Goal: Information Seeking & Learning: Find specific fact

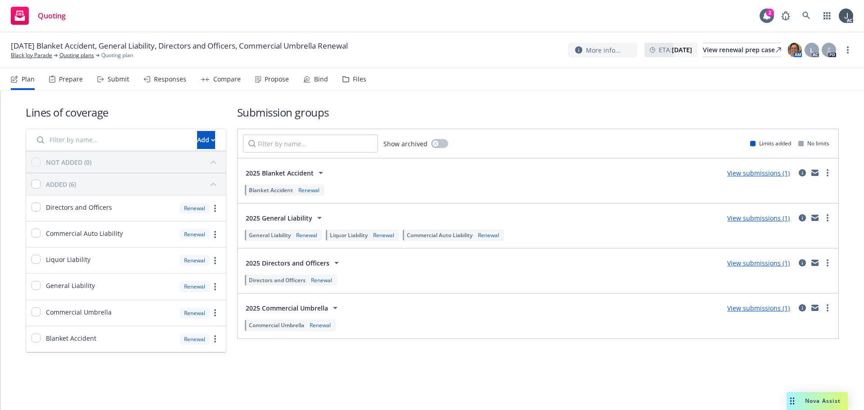
click at [68, 76] on div "Prepare" at bounding box center [71, 79] width 24 height 7
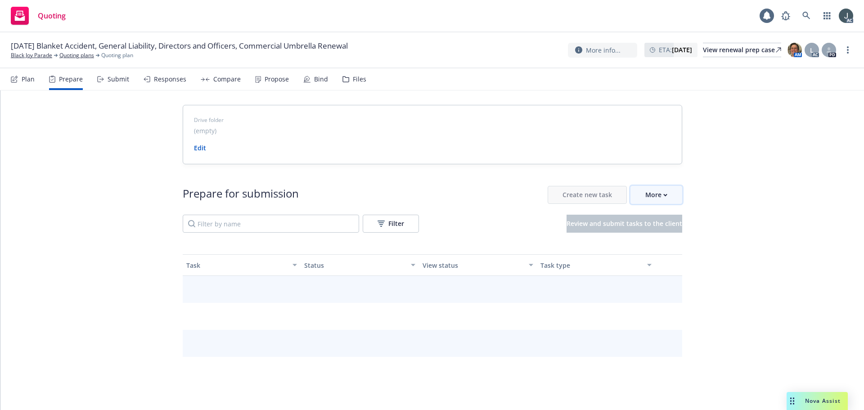
click at [658, 198] on div "More" at bounding box center [656, 194] width 22 height 17
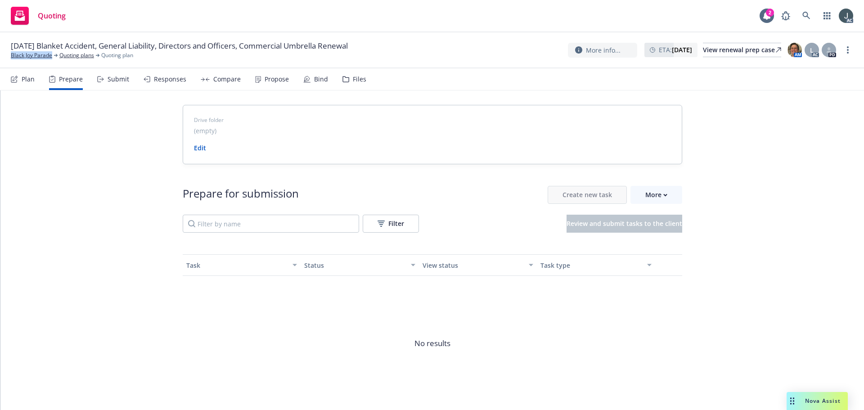
drag, startPoint x: 53, startPoint y: 64, endPoint x: 18, endPoint y: 66, distance: 35.1
click at [9, 64] on div "10/19/25 Blanket Accident, General Liability, Directors and Officers, Commercia…" at bounding box center [432, 50] width 864 height 36
copy link "Black Joy Parade"
click at [17, 56] on link "Black Joy Parade" at bounding box center [31, 55] width 41 height 8
click at [662, 201] on div "More" at bounding box center [671, 194] width 22 height 17
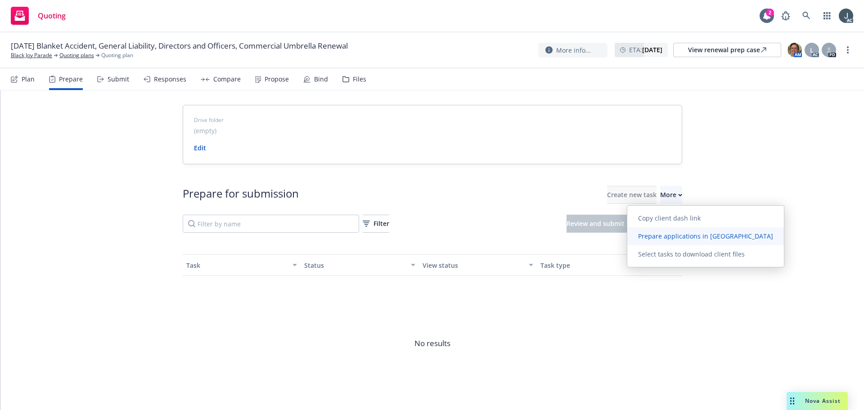
click at [659, 235] on span "Prepare applications in [GEOGRAPHIC_DATA]" at bounding box center [705, 236] width 157 height 9
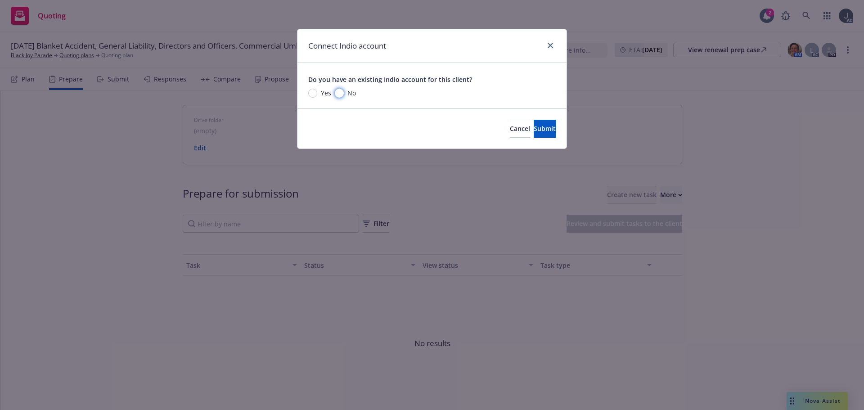
click at [341, 94] on input "No" at bounding box center [339, 93] width 9 height 9
radio input "true"
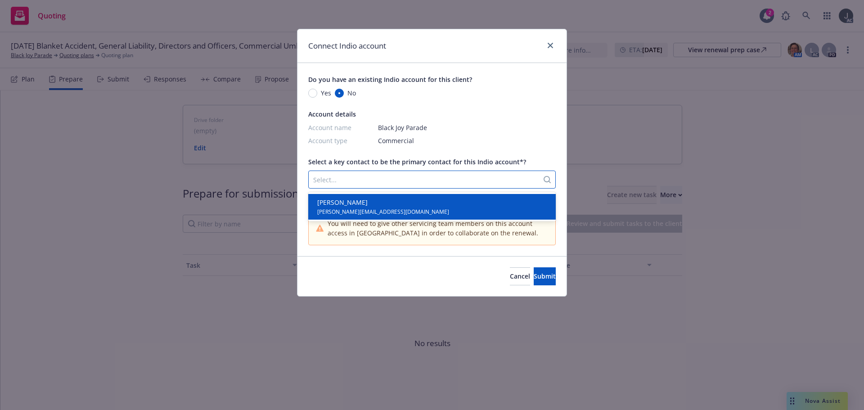
click at [339, 176] on div at bounding box center [423, 179] width 221 height 11
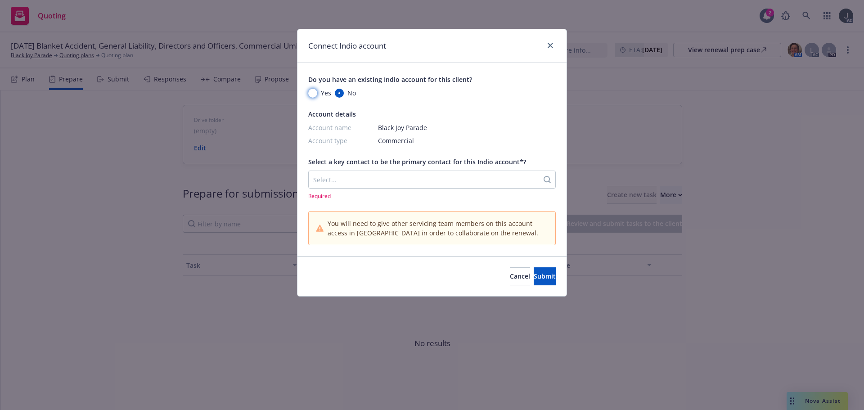
click at [312, 94] on input "Yes" at bounding box center [312, 93] width 9 height 9
radio input "true"
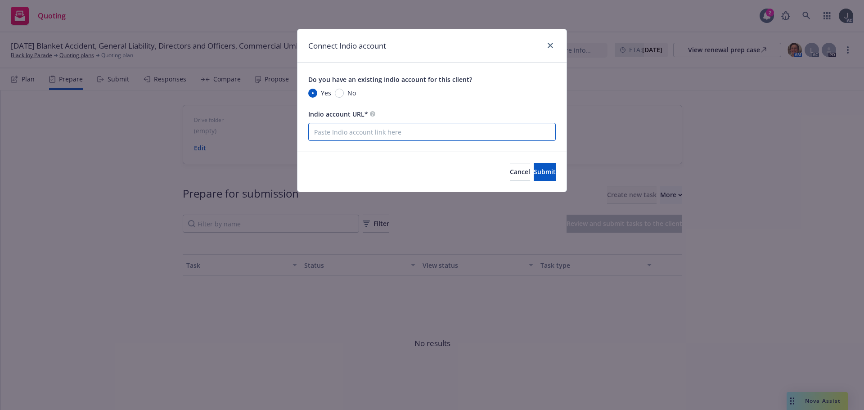
click at [332, 137] on input "Indio account URL*" at bounding box center [432, 132] width 248 height 18
paste input "https://newfront.useindio.com/accounts/119652/submissions"
type input "https://newfront.useindio.com/accounts/119652/submissions"
click at [534, 176] on span "Submit" at bounding box center [545, 171] width 22 height 9
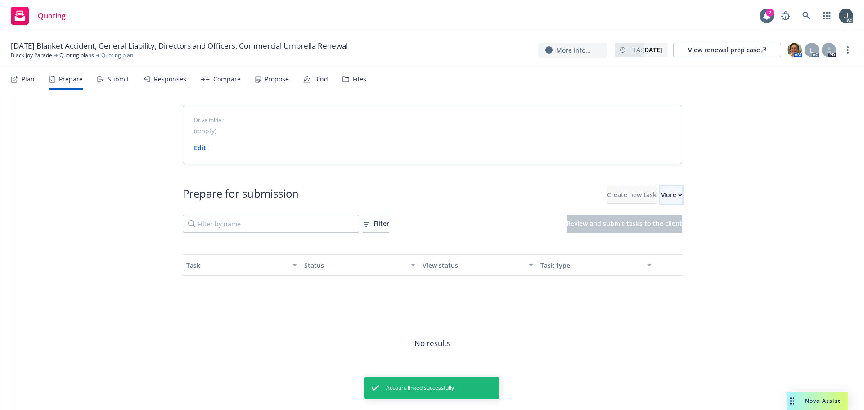
click at [662, 197] on div "More" at bounding box center [671, 194] width 22 height 17
click at [770, 161] on div "Drive folder (empty) Edit Prepare for submission Create new task More Filter Re…" at bounding box center [432, 268] width 864 height 356
click at [41, 54] on link "Black Joy Parade" at bounding box center [31, 55] width 41 height 8
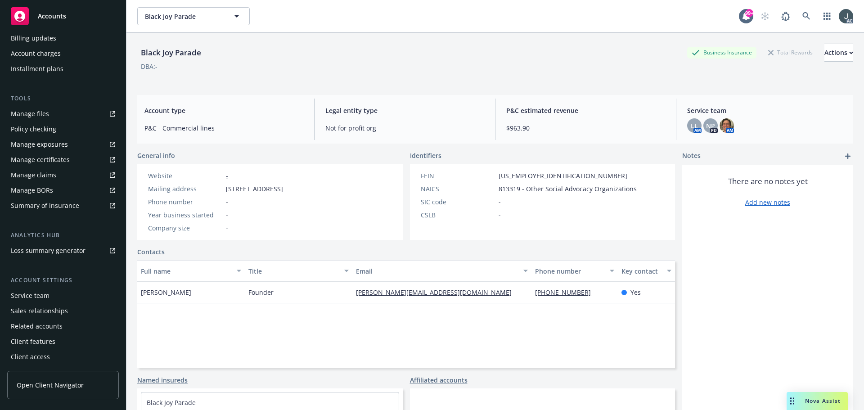
scroll to position [176, 0]
click at [52, 293] on div "Service team" at bounding box center [63, 295] width 104 height 14
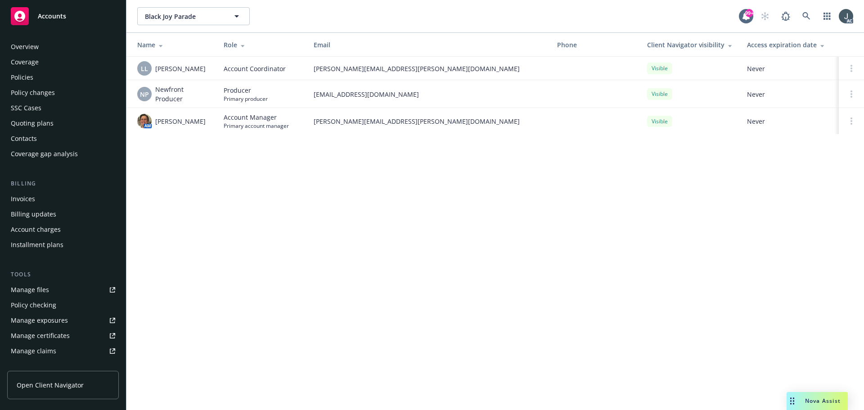
click at [24, 78] on div "Policies" at bounding box center [22, 77] width 23 height 14
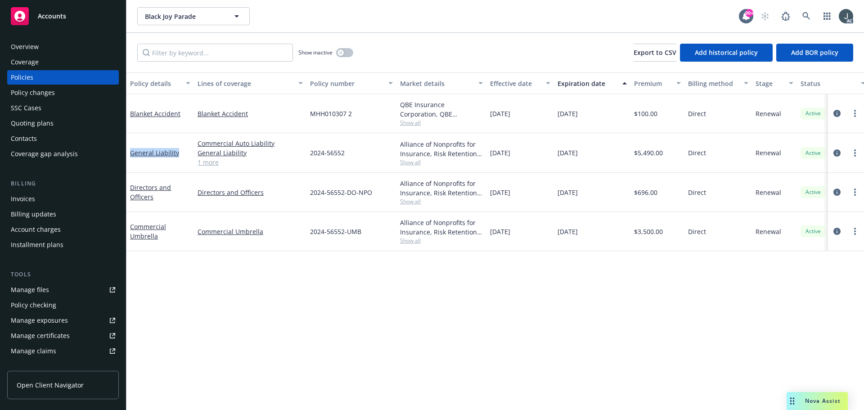
drag, startPoint x: 180, startPoint y: 162, endPoint x: 129, endPoint y: 158, distance: 51.5
click at [129, 158] on div "General Liability" at bounding box center [160, 153] width 68 height 40
copy link "General Liability"
drag, startPoint x: 163, startPoint y: 204, endPoint x: 196, endPoint y: 185, distance: 37.9
click at [131, 185] on div "Directors and Officers" at bounding box center [160, 192] width 68 height 39
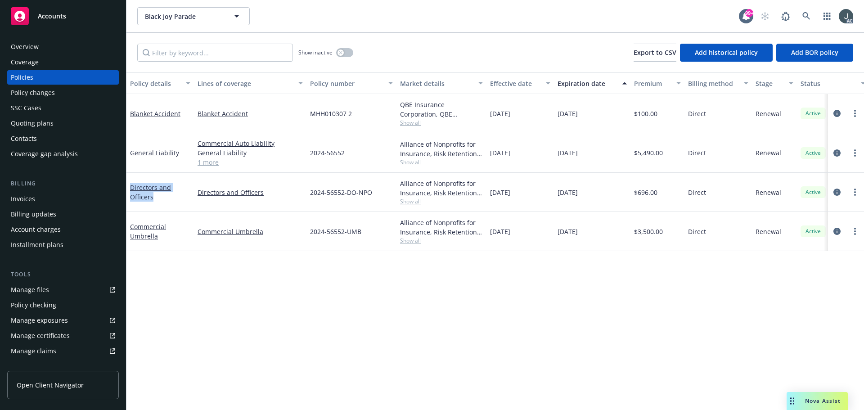
copy link "Directors and Officers"
drag, startPoint x: 164, startPoint y: 244, endPoint x: 133, endPoint y: 225, distance: 36.4
click at [133, 225] on div "Commercial Umbrella" at bounding box center [160, 231] width 68 height 39
click at [175, 252] on div "Policy details Lines of coverage Policy number Market details Effective date Ex…" at bounding box center [495, 241] width 738 height 338
drag, startPoint x: 163, startPoint y: 243, endPoint x: 131, endPoint y: 227, distance: 35.6
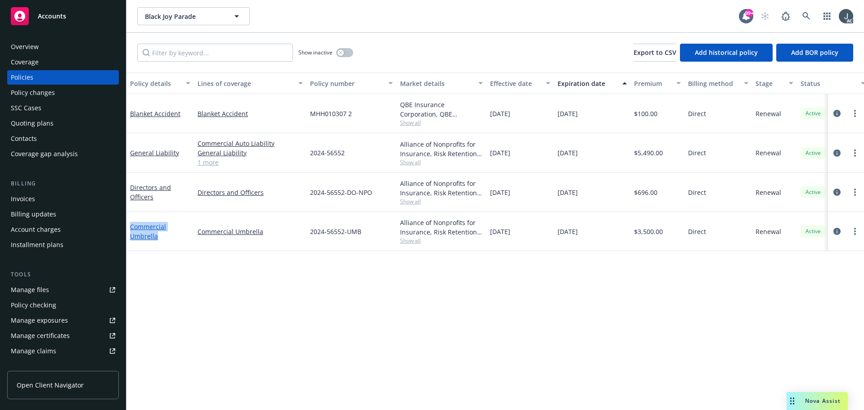
click at [131, 227] on div "Commercial Umbrella" at bounding box center [160, 231] width 68 height 39
copy link "Commercial Umbrella"
drag, startPoint x: 558, startPoint y: 191, endPoint x: 594, endPoint y: 191, distance: 36.5
click at [594, 191] on div "10/19/2025" at bounding box center [592, 192] width 77 height 39
copy span "10/19/2025"
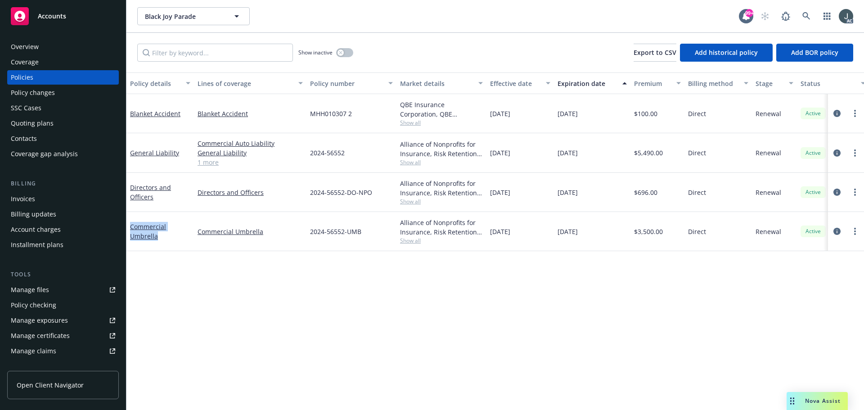
click at [51, 289] on link "Manage files" at bounding box center [63, 290] width 112 height 14
click at [206, 161] on link "1 more" at bounding box center [250, 162] width 105 height 9
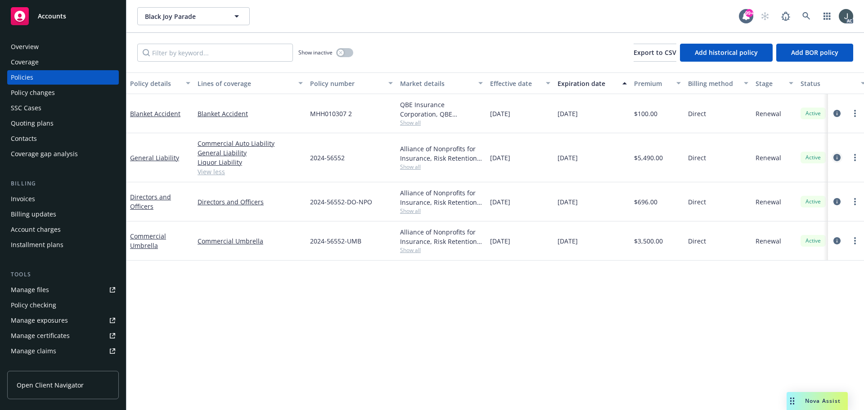
click at [833, 156] on icon "circleInformation" at bounding box center [836, 157] width 7 height 7
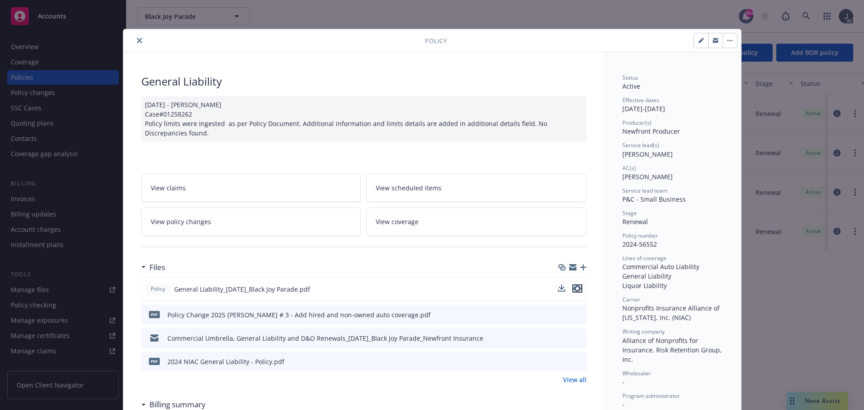
click at [573, 290] on icon "preview file" at bounding box center [577, 288] width 8 height 6
click at [565, 380] on link "View all" at bounding box center [574, 379] width 23 height 9
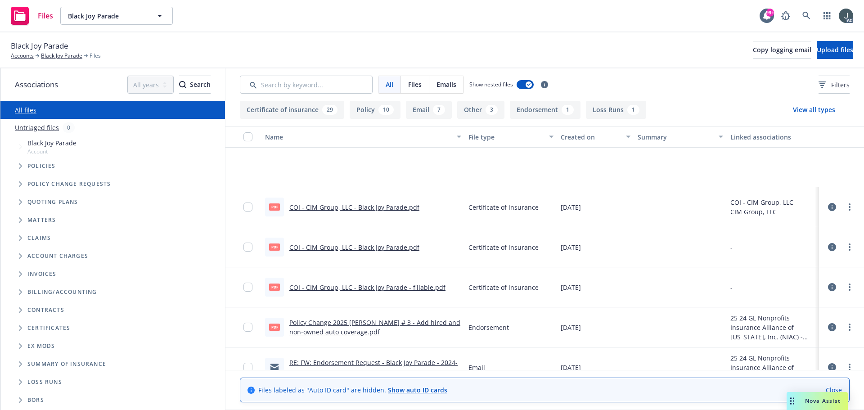
scroll to position [135, 0]
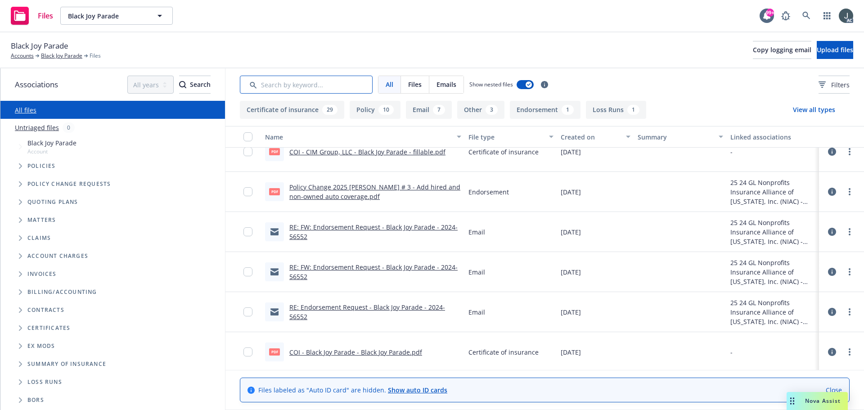
click at [331, 87] on input "Search by keyword..." at bounding box center [306, 85] width 133 height 18
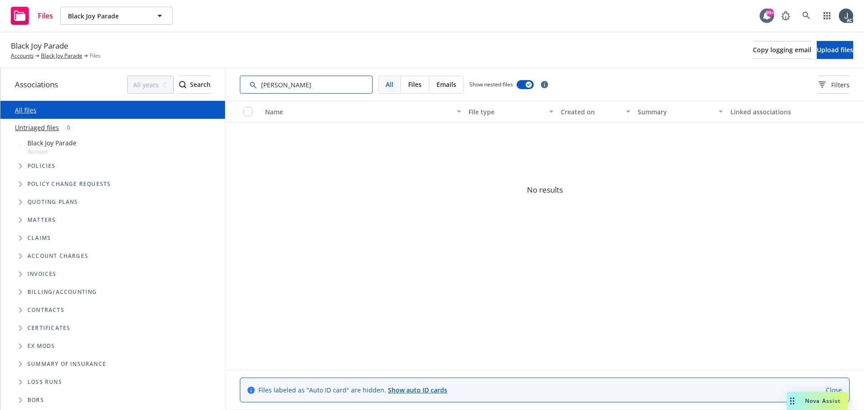
click at [331, 87] on input "Search by keyword..." at bounding box center [306, 85] width 133 height 18
click at [331, 86] on input "Search by keyword..." at bounding box center [306, 85] width 133 height 18
type input "app"
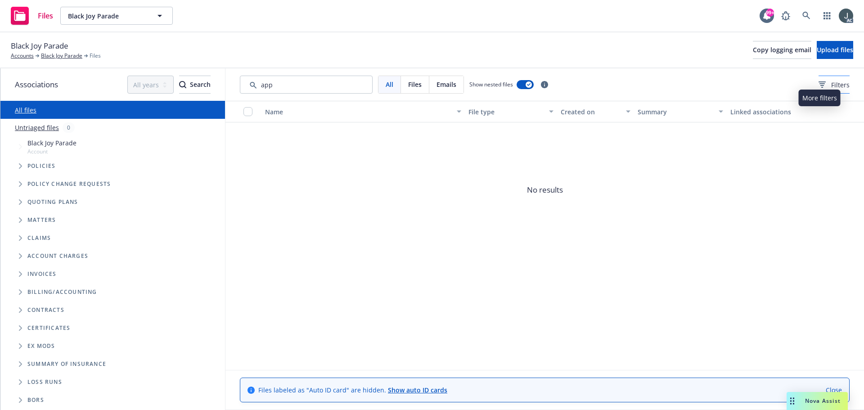
click at [831, 86] on span "Filters" at bounding box center [840, 84] width 18 height 9
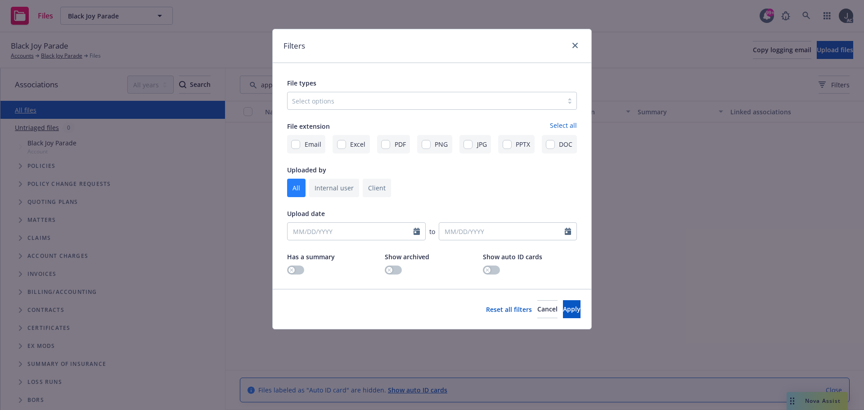
click at [317, 101] on div at bounding box center [425, 100] width 266 height 11
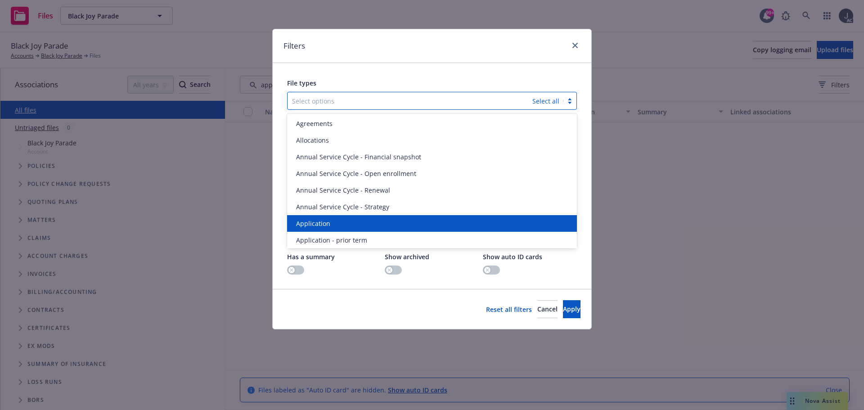
click at [316, 216] on div "Application" at bounding box center [432, 223] width 290 height 17
click at [315, 220] on span "Application - prior term" at bounding box center [331, 223] width 71 height 9
click at [315, 220] on span "Application - signed" at bounding box center [326, 223] width 60 height 9
click at [315, 220] on span "Application - unsigned" at bounding box center [330, 223] width 68 height 9
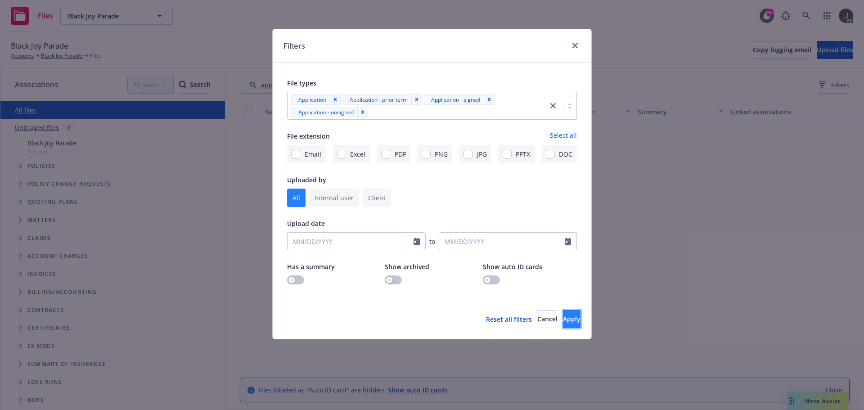
click at [563, 318] on span "Apply" at bounding box center [572, 319] width 18 height 9
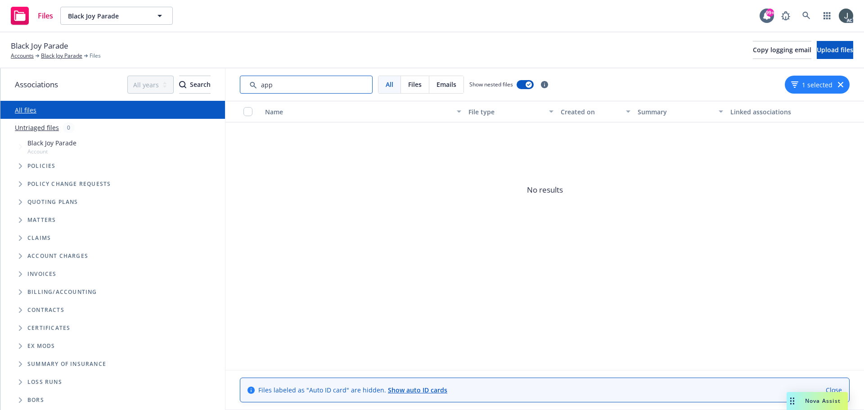
click at [344, 86] on input "Search by keyword..." at bounding box center [306, 85] width 133 height 18
click at [345, 203] on span "No results" at bounding box center [544, 189] width 639 height 135
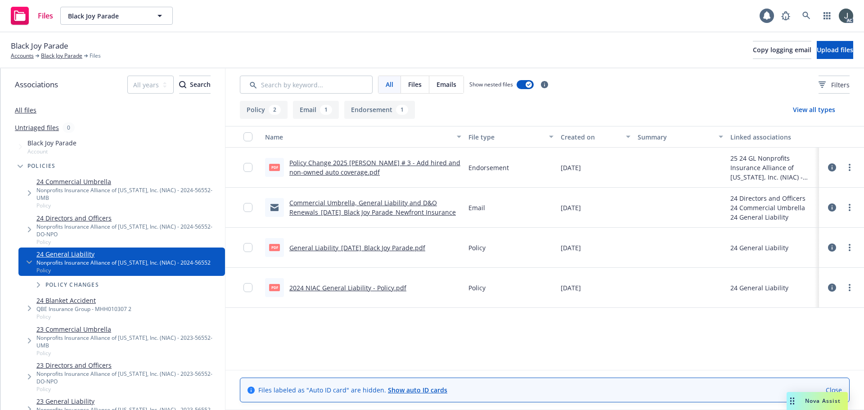
click at [374, 162] on link "Policy Change 2025 [PERSON_NAME] # 3 - Add hired and non-owned auto coverage.pdf" at bounding box center [374, 167] width 171 height 18
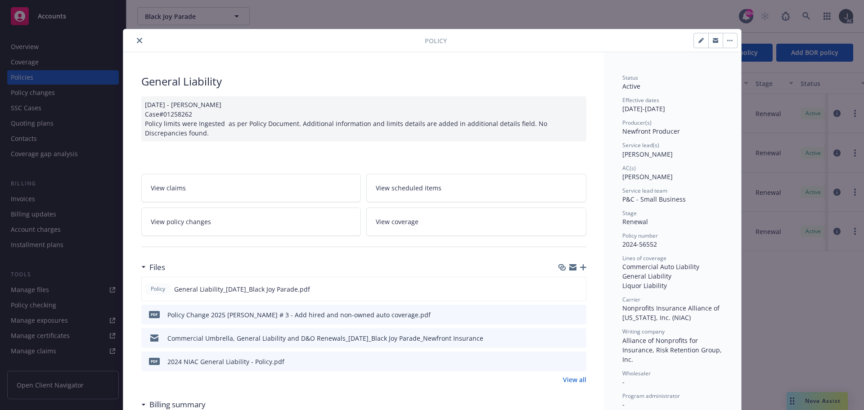
click at [139, 38] on button "close" at bounding box center [139, 40] width 11 height 11
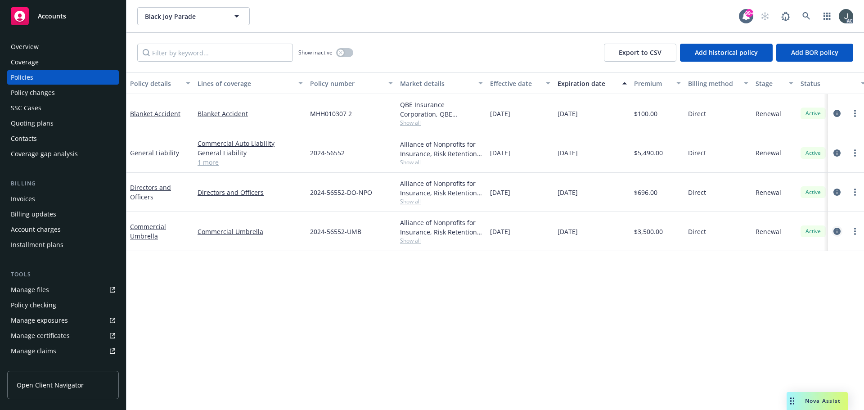
click at [837, 230] on icon "circleInformation" at bounding box center [836, 231] width 7 height 7
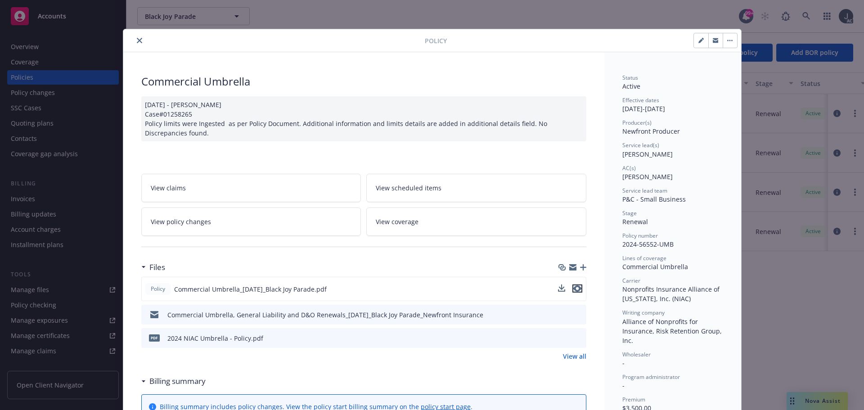
click at [573, 288] on icon "preview file" at bounding box center [577, 288] width 8 height 6
click at [137, 38] on icon "close" at bounding box center [139, 40] width 5 height 5
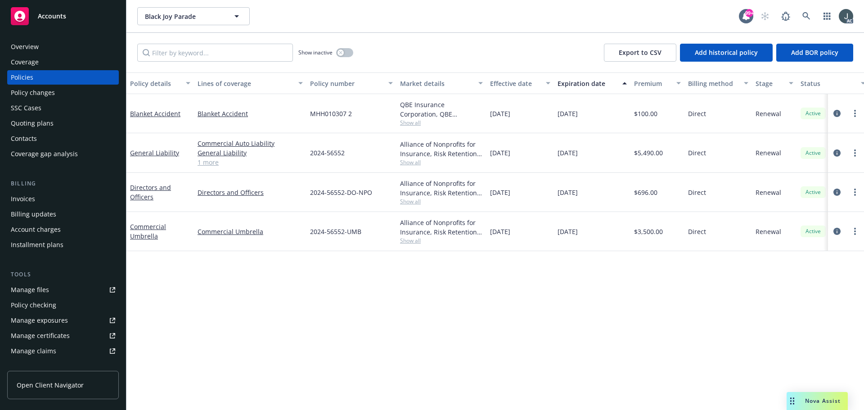
click at [40, 49] on div "Overview" at bounding box center [63, 47] width 104 height 14
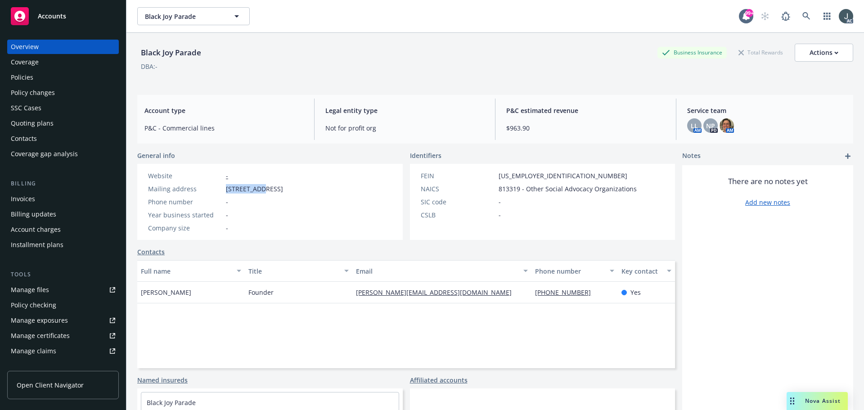
drag, startPoint x: 226, startPoint y: 189, endPoint x: 262, endPoint y: 190, distance: 36.5
click at [262, 190] on span "[STREET_ADDRESS]" at bounding box center [254, 188] width 57 height 9
copy span "PO Box 2757"
click at [283, 189] on span "[STREET_ADDRESS]" at bounding box center [254, 188] width 57 height 9
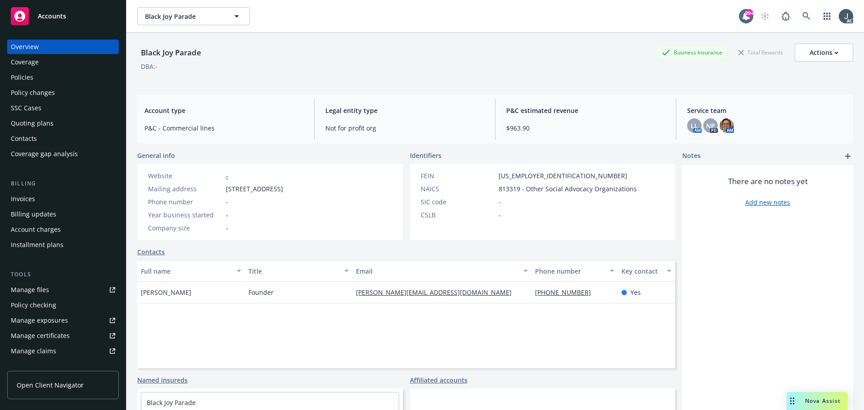
copy span "94602"
click at [509, 189] on span "813319 - Other Social Advocacy Organizations" at bounding box center [568, 188] width 138 height 9
copy span "813319"
drag, startPoint x: 530, startPoint y: 176, endPoint x: 493, endPoint y: 176, distance: 36.5
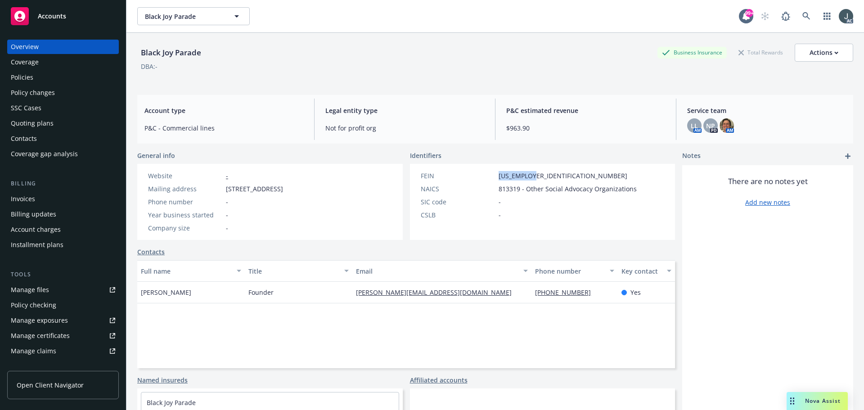
click at [493, 176] on div "FEIN [US_EMPLOYER_IDENTIFICATION_NUMBER]" at bounding box center [528, 175] width 223 height 9
copy span "[US_EMPLOYER_IDENTIFICATION_NUMBER]"
drag, startPoint x: 194, startPoint y: 294, endPoint x: 139, endPoint y: 295, distance: 55.4
click at [139, 295] on div "[PERSON_NAME]" at bounding box center [191, 293] width 108 height 22
copy span "[PERSON_NAME]"
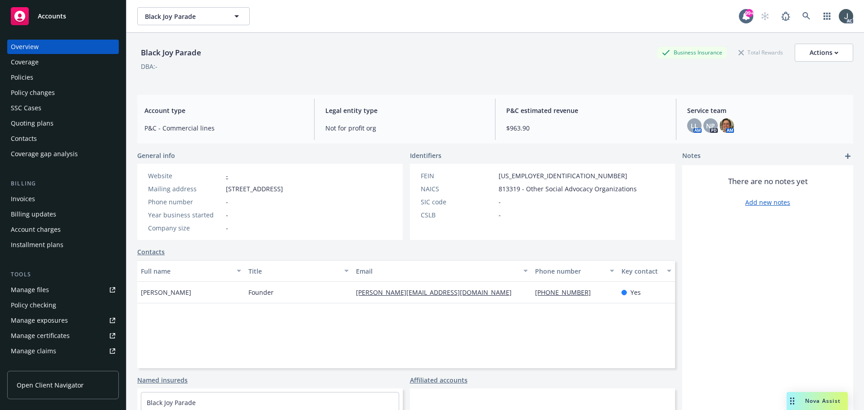
click at [255, 292] on span "Founder" at bounding box center [260, 292] width 25 height 9
copy span "Founder"
drag, startPoint x: 446, startPoint y: 293, endPoint x: 353, endPoint y: 293, distance: 93.2
click at [353, 293] on div "[PERSON_NAME][EMAIL_ADDRESS][DOMAIN_NAME]" at bounding box center [441, 293] width 179 height 22
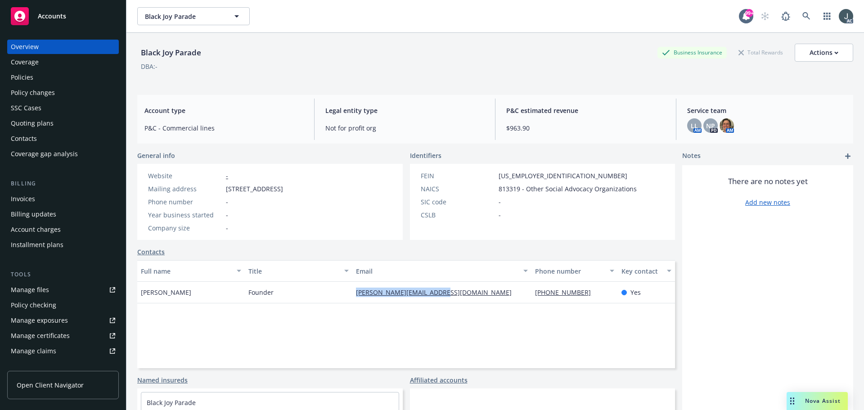
copy link "[PERSON_NAME][EMAIL_ADDRESS][DOMAIN_NAME]"
drag, startPoint x: 589, startPoint y: 294, endPoint x: 530, endPoint y: 293, distance: 59.4
click at [531, 293] on div "[PHONE_NUMBER]" at bounding box center [574, 293] width 86 height 22
copy link "[PHONE_NUMBER]"
click at [16, 78] on div "Policies" at bounding box center [22, 77] width 23 height 14
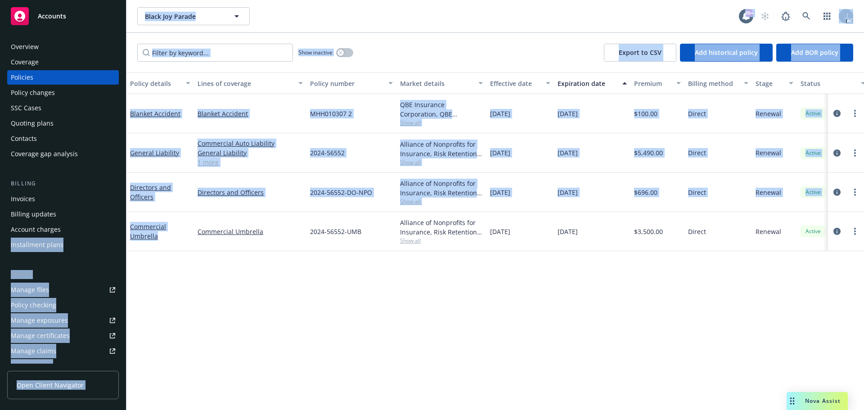
drag, startPoint x: 169, startPoint y: 246, endPoint x: 126, endPoint y: 226, distance: 47.5
click at [126, 226] on div "Accounts Overview Coverage Policies Policy changes SSC Cases Quoting plans Cont…" at bounding box center [432, 205] width 864 height 410
copy div "Installment plans Tools Manage files Policy checking Manage exposures Manage ce…"
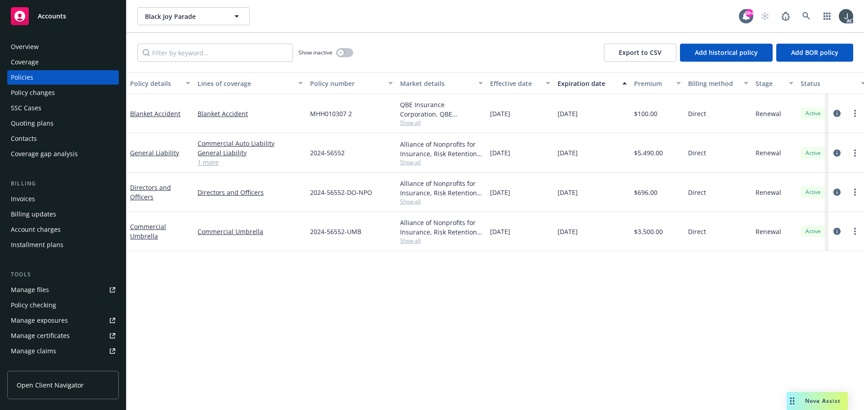
click at [356, 324] on div "Policy details Lines of coverage Policy number Market details Effective date Ex…" at bounding box center [495, 241] width 738 height 338
drag, startPoint x: 162, startPoint y: 243, endPoint x: 131, endPoint y: 226, distance: 34.8
click at [131, 226] on div "Commercial Umbrella" at bounding box center [160, 231] width 68 height 39
copy link "Commercial Umbrella"
drag, startPoint x: 361, startPoint y: 232, endPoint x: 311, endPoint y: 232, distance: 50.4
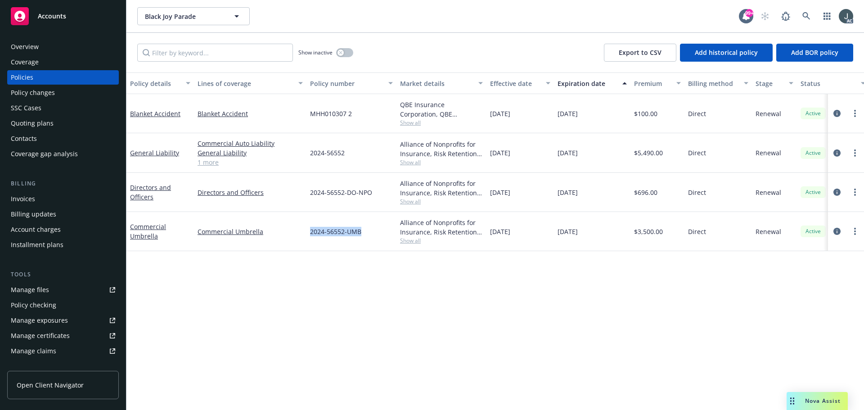
click at [311, 232] on div "2024-56552-UMB" at bounding box center [351, 231] width 90 height 39
click at [417, 239] on span "Show all" at bounding box center [441, 241] width 83 height 8
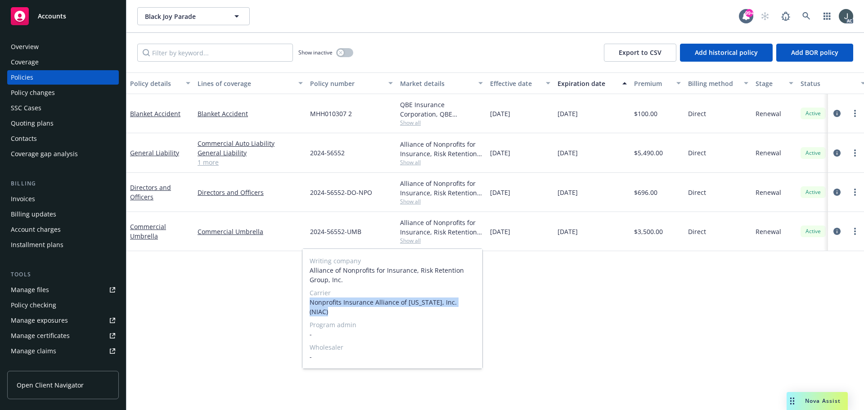
drag, startPoint x: 310, startPoint y: 301, endPoint x: 469, endPoint y: 300, distance: 159.3
click at [469, 300] on span "Nonprofits Insurance Alliance of [US_STATE], Inc. (NIAC)" at bounding box center [393, 306] width 166 height 19
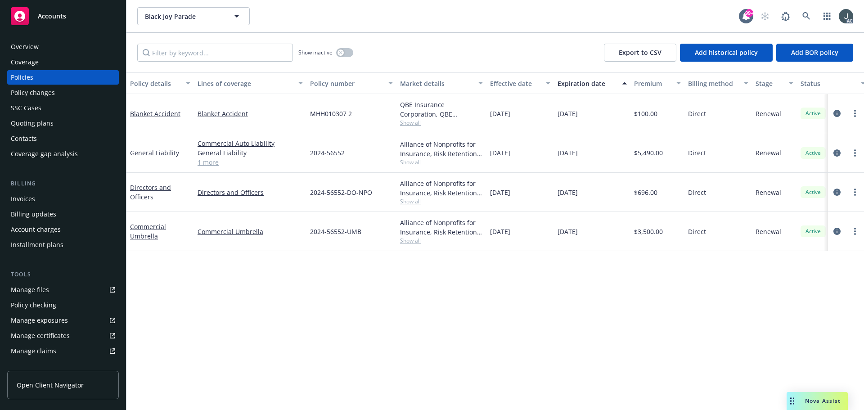
drag, startPoint x: 544, startPoint y: 323, endPoint x: 539, endPoint y: 319, distance: 6.4
click at [544, 323] on div "Policy details Lines of coverage Policy number Market details Effective date Ex…" at bounding box center [495, 241] width 738 height 338
drag, startPoint x: 489, startPoint y: 234, endPoint x: 528, endPoint y: 237, distance: 39.3
click at [528, 237] on div "[DATE]" at bounding box center [520, 231] width 68 height 39
click at [648, 232] on span "$3,500.00" at bounding box center [648, 231] width 29 height 9
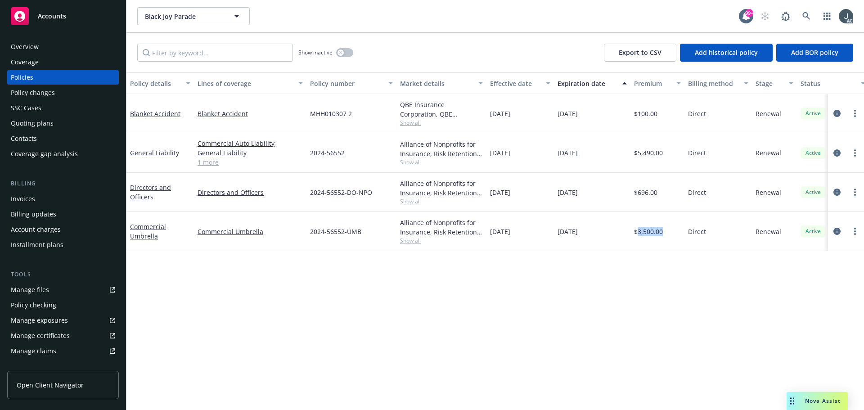
click at [648, 232] on span "$3,500.00" at bounding box center [648, 231] width 29 height 9
click at [339, 50] on div "button" at bounding box center [341, 53] width 6 height 6
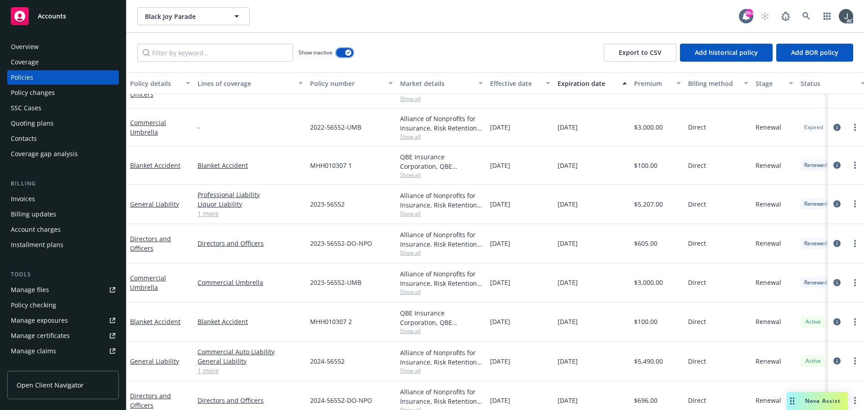
scroll to position [630, 0]
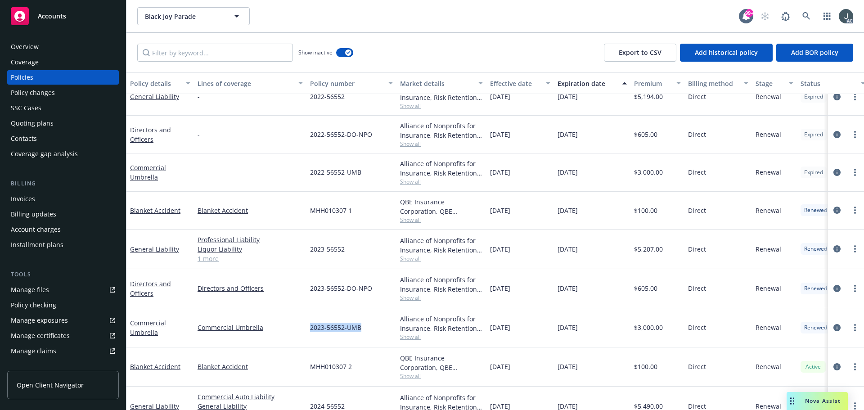
drag, startPoint x: 310, startPoint y: 327, endPoint x: 371, endPoint y: 329, distance: 61.2
click at [371, 329] on div "2023-56552-UMB" at bounding box center [351, 327] width 90 height 39
click at [413, 337] on span "Show all" at bounding box center [441, 337] width 83 height 8
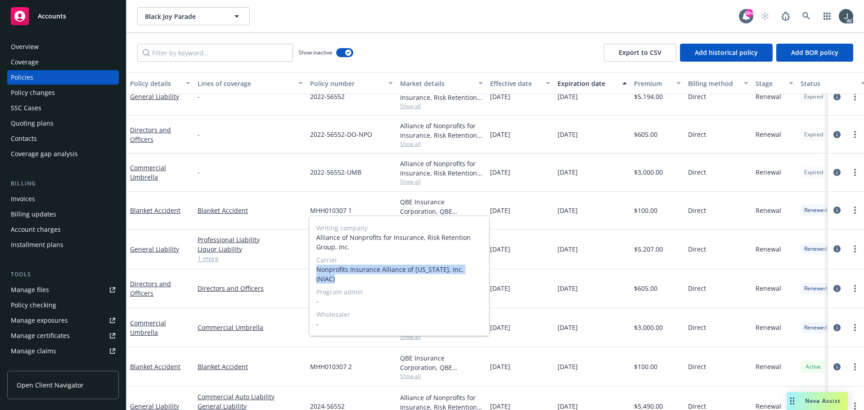
drag, startPoint x: 317, startPoint y: 279, endPoint x: 478, endPoint y: 280, distance: 160.7
click at [478, 280] on span "Nonprofits Insurance Alliance of [US_STATE], Inc. (NIAC)" at bounding box center [399, 274] width 166 height 19
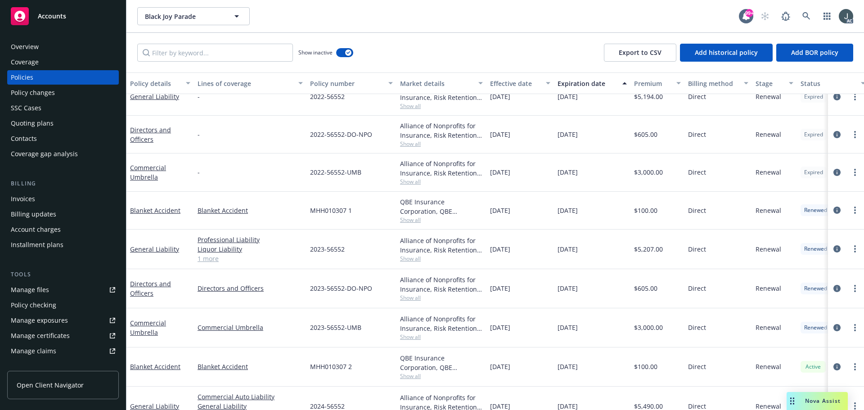
click at [463, 344] on div "Alliance of Nonprofits for Insurance, Risk Retention Group, Inc., Nonprofits In…" at bounding box center [441, 327] width 90 height 39
click at [344, 329] on span "2023-56552-UMB" at bounding box center [335, 327] width 51 height 9
drag, startPoint x: 492, startPoint y: 329, endPoint x: 535, endPoint y: 329, distance: 42.8
click at [535, 329] on div "[DATE]" at bounding box center [520, 327] width 68 height 39
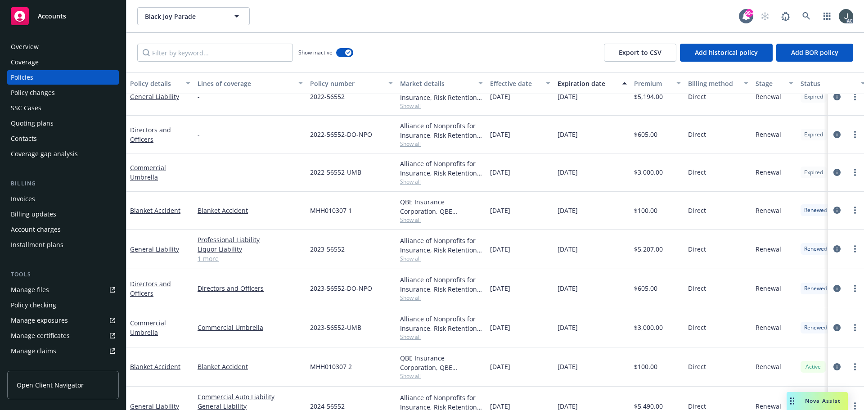
click at [655, 327] on span "$3,000.00" at bounding box center [648, 327] width 29 height 9
drag, startPoint x: 310, startPoint y: 171, endPoint x: 362, endPoint y: 174, distance: 52.3
click at [362, 174] on div "2022-56552-UMB" at bounding box center [351, 172] width 90 height 38
click at [406, 184] on span "Show all" at bounding box center [441, 182] width 83 height 8
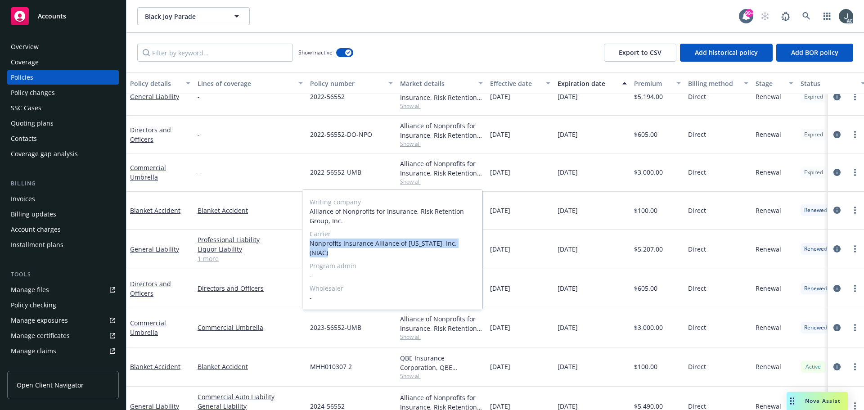
drag, startPoint x: 311, startPoint y: 243, endPoint x: 471, endPoint y: 244, distance: 159.8
click at [471, 244] on span "Nonprofits Insurance Alliance of [US_STATE], Inc. (NIAC)" at bounding box center [393, 248] width 166 height 19
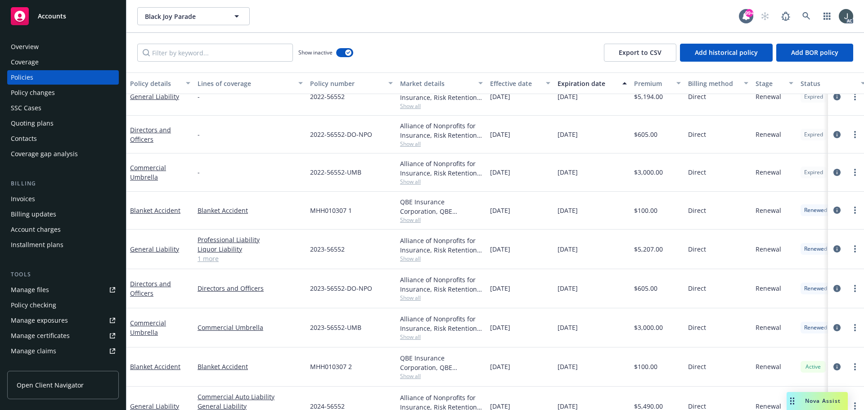
click at [509, 196] on div "[DATE]" at bounding box center [520, 211] width 68 height 38
drag, startPoint x: 492, startPoint y: 173, endPoint x: 524, endPoint y: 173, distance: 31.5
click at [524, 173] on div "[DATE]" at bounding box center [520, 172] width 68 height 38
click at [510, 186] on div "[DATE]" at bounding box center [520, 172] width 68 height 38
drag, startPoint x: 490, startPoint y: 174, endPoint x: 523, endPoint y: 174, distance: 33.3
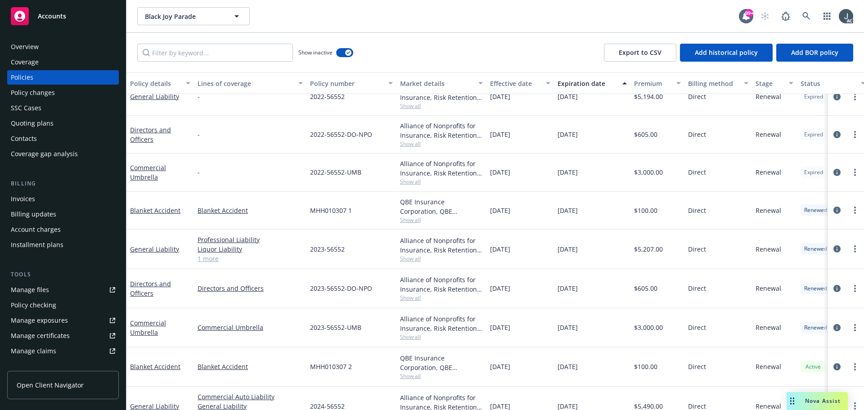
click at [510, 174] on span "[DATE]" at bounding box center [500, 171] width 20 height 9
click at [643, 173] on span "$3,000.00" at bounding box center [648, 171] width 29 height 9
click at [227, 56] on input "Filter by keyword..." at bounding box center [215, 53] width 156 height 18
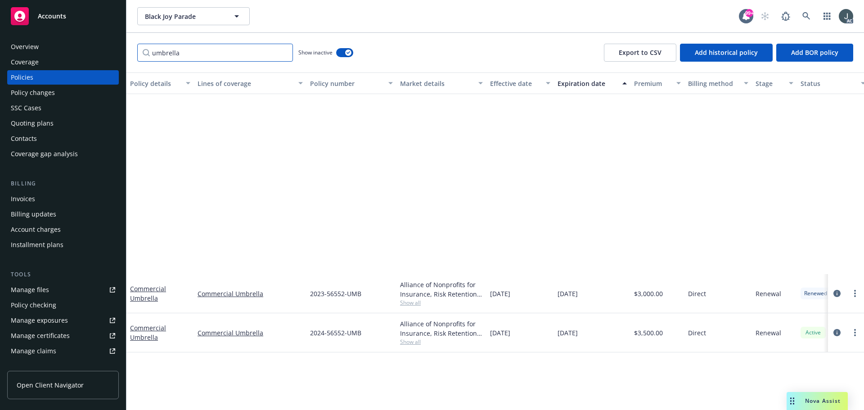
scroll to position [0, 0]
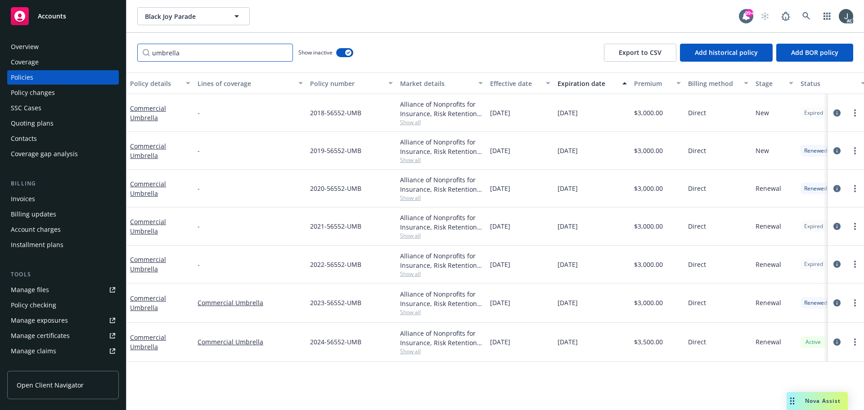
type input "umbrella"
click at [63, 38] on div "Overview Coverage Policies Policy changes SSC Cases Quoting plans Contacts Cove…" at bounding box center [63, 219] width 126 height 381
click at [60, 41] on div "Overview" at bounding box center [63, 47] width 104 height 14
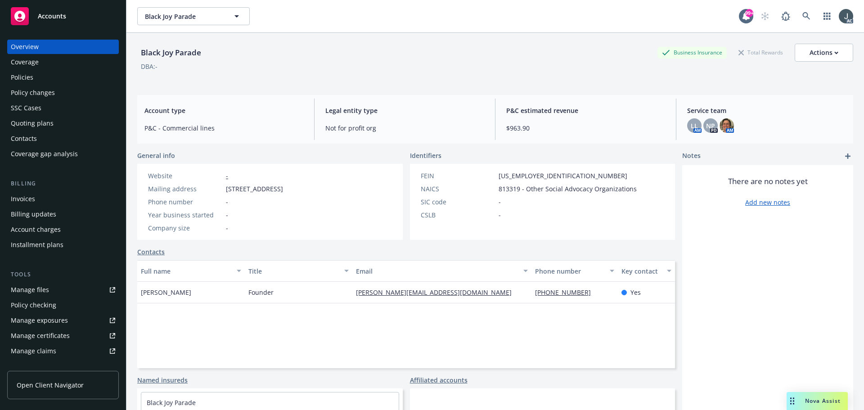
click at [52, 79] on div "Policies" at bounding box center [63, 77] width 104 height 14
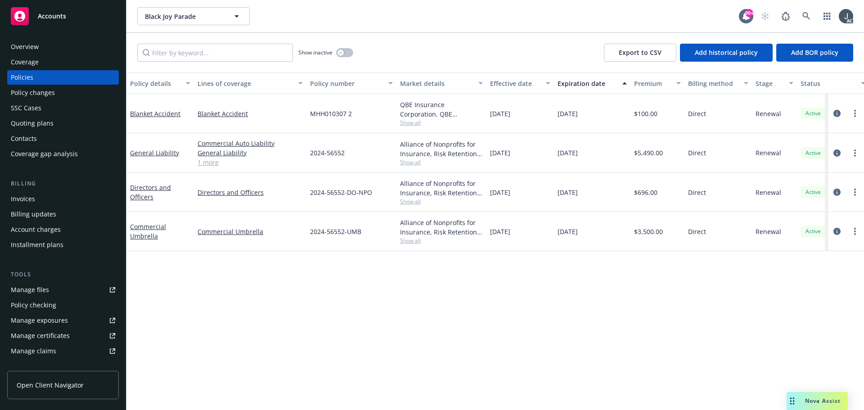
drag, startPoint x: 559, startPoint y: 153, endPoint x: 599, endPoint y: 154, distance: 39.2
click at [599, 154] on div "[DATE]" at bounding box center [592, 153] width 77 height 40
